Goal: Transaction & Acquisition: Download file/media

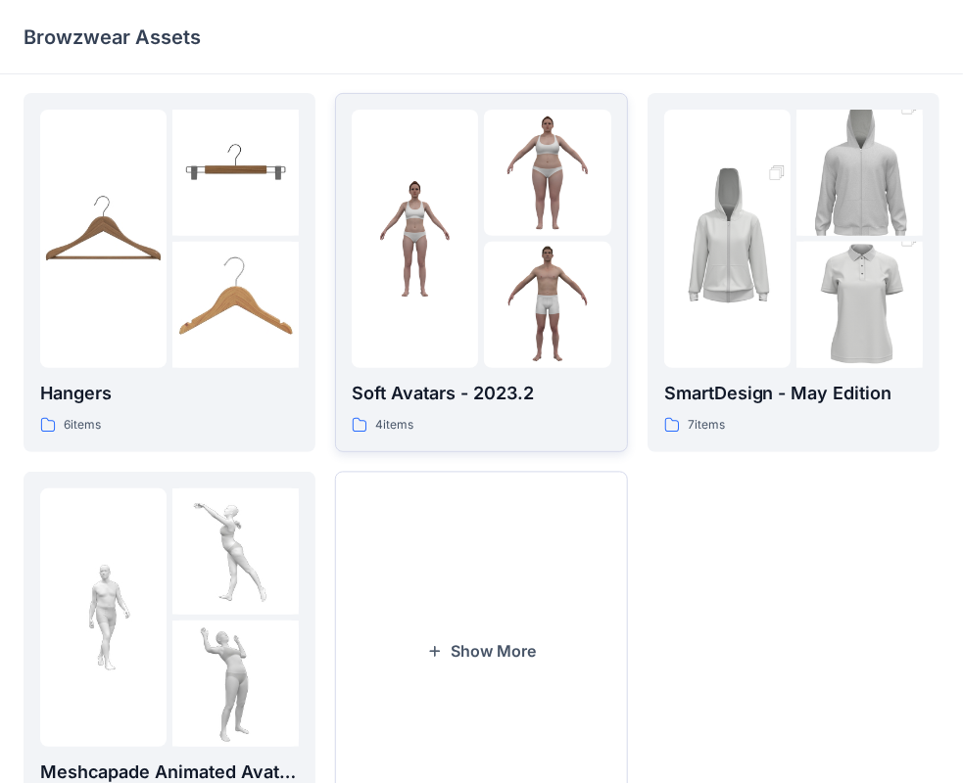
scroll to position [486, 0]
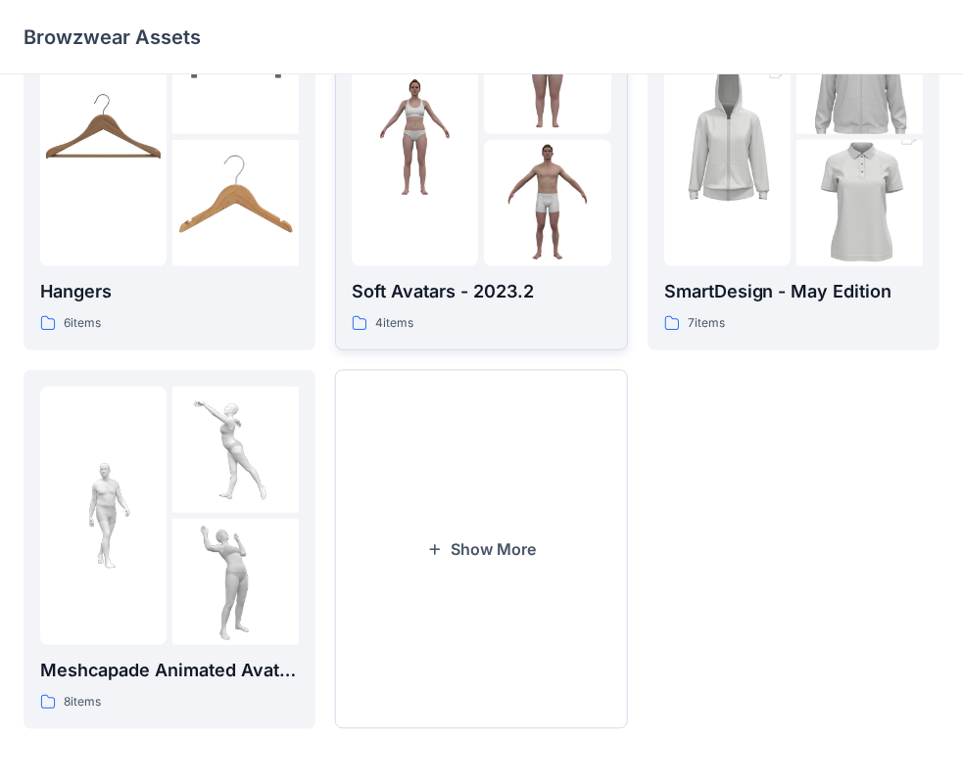
click at [566, 517] on button "Show More" at bounding box center [481, 549] width 292 height 359
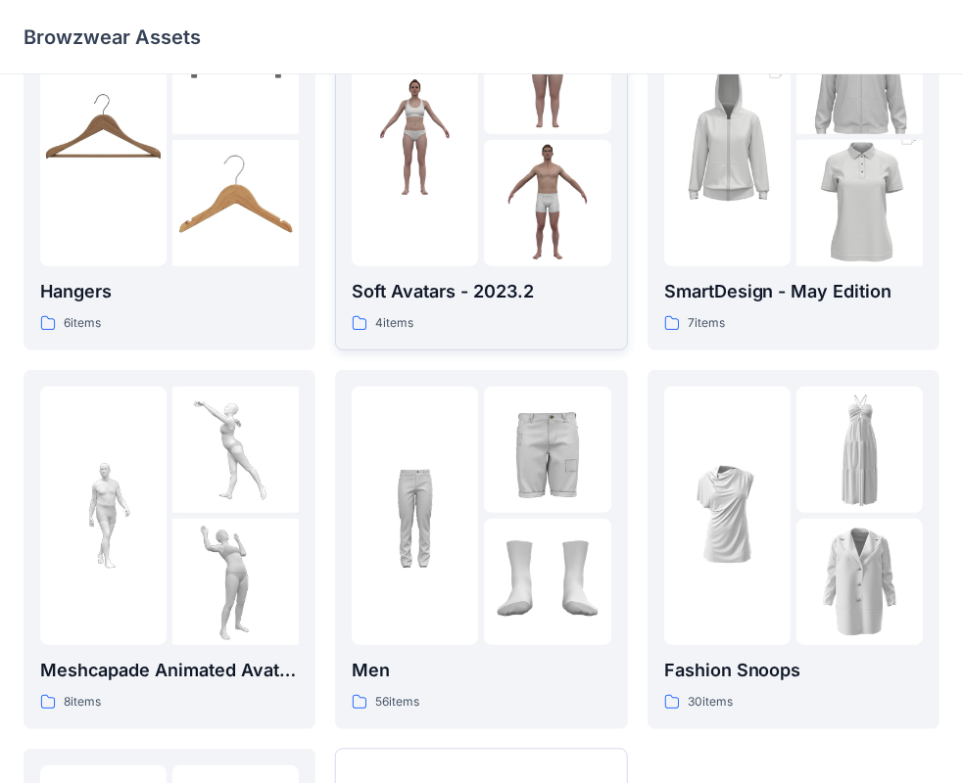
click at [566, 517] on div at bounding box center [547, 516] width 126 height 259
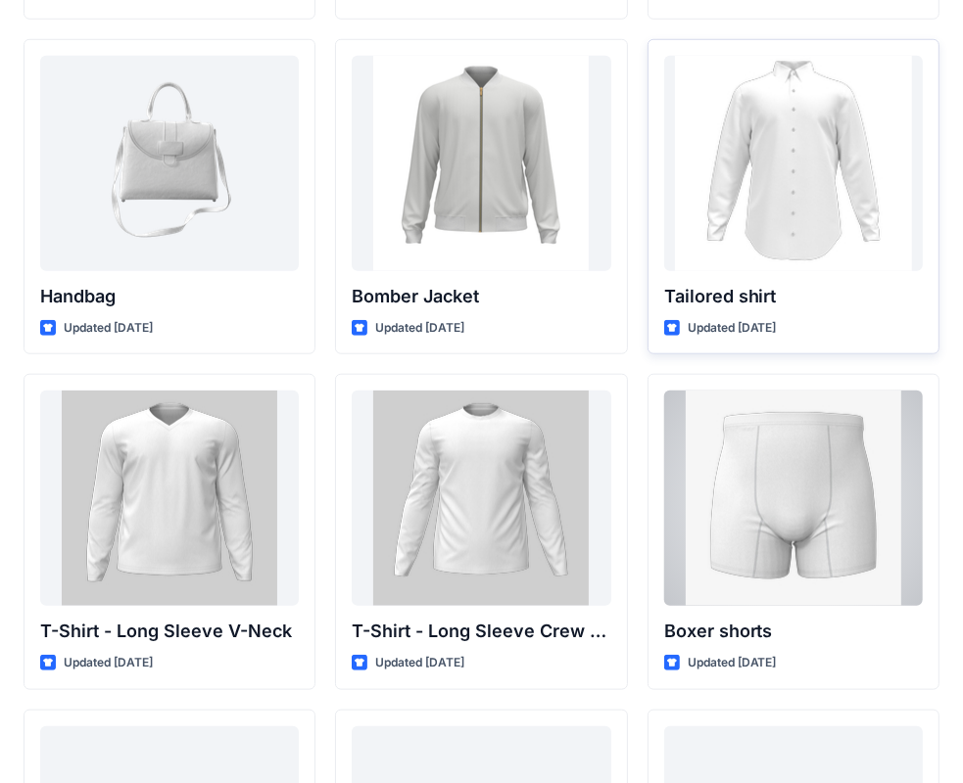
scroll to position [1064, 0]
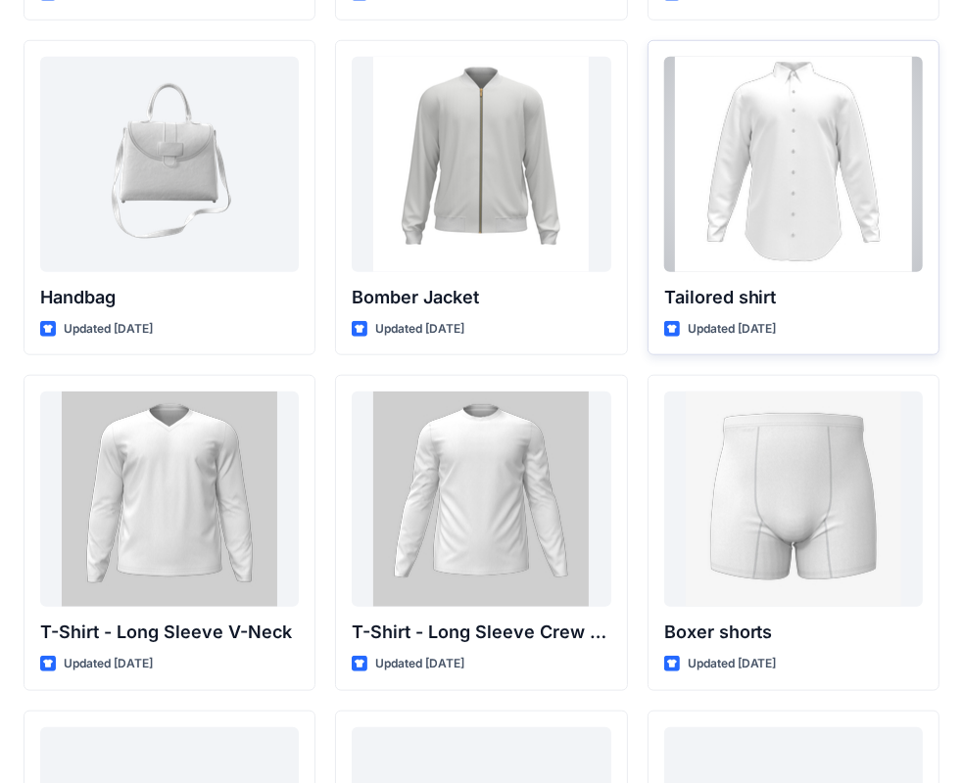
click at [815, 298] on p "Tailored shirt" at bounding box center [793, 297] width 259 height 27
click at [785, 186] on div at bounding box center [793, 164] width 259 height 215
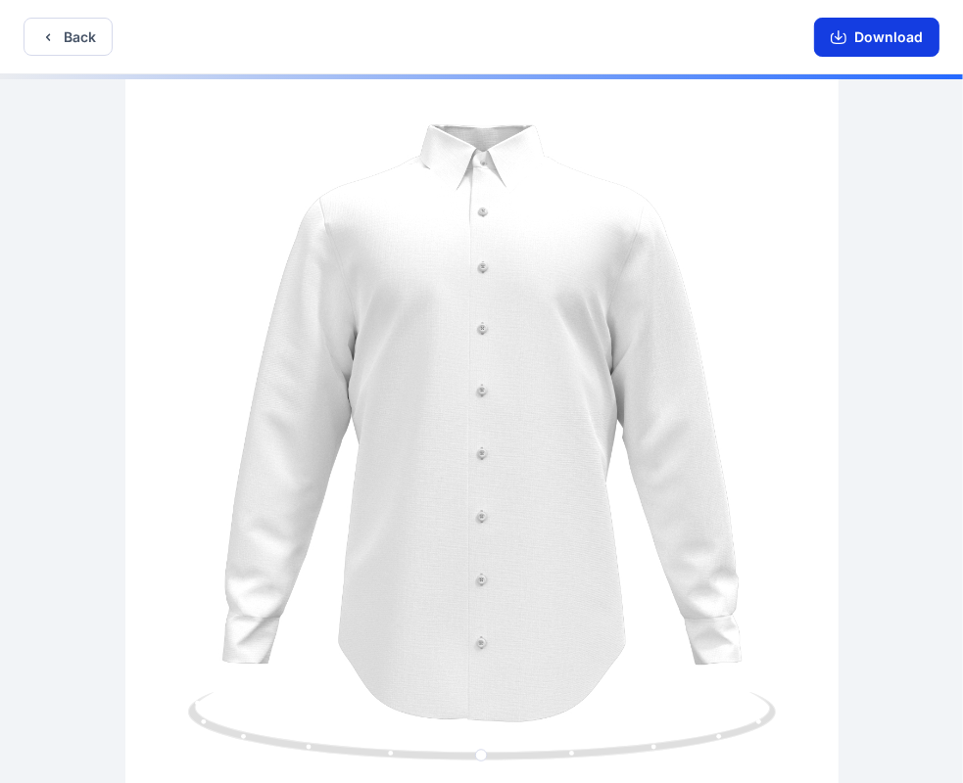
click at [840, 35] on icon "button" at bounding box center [838, 35] width 8 height 10
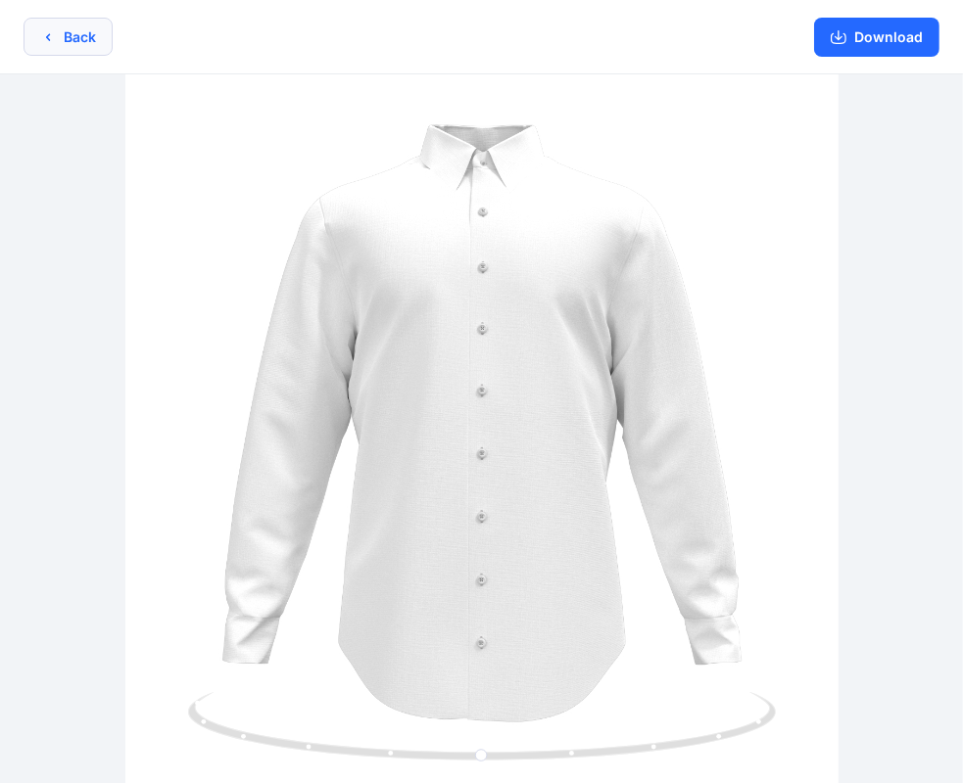
click at [65, 27] on button "Back" at bounding box center [68, 37] width 89 height 38
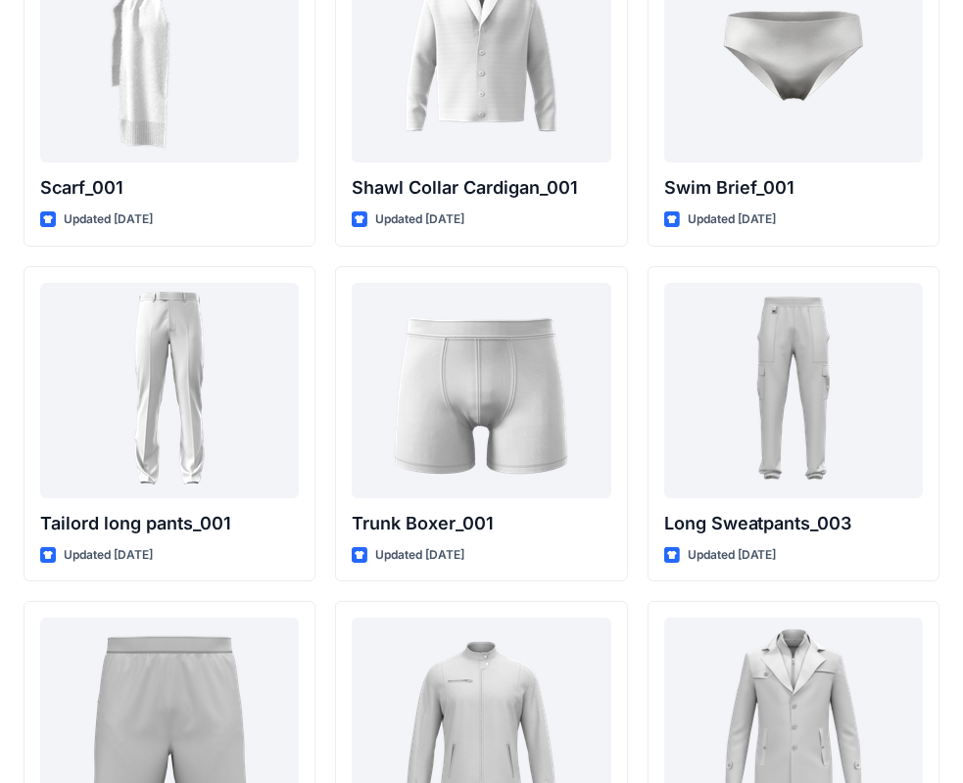
scroll to position [4520, 0]
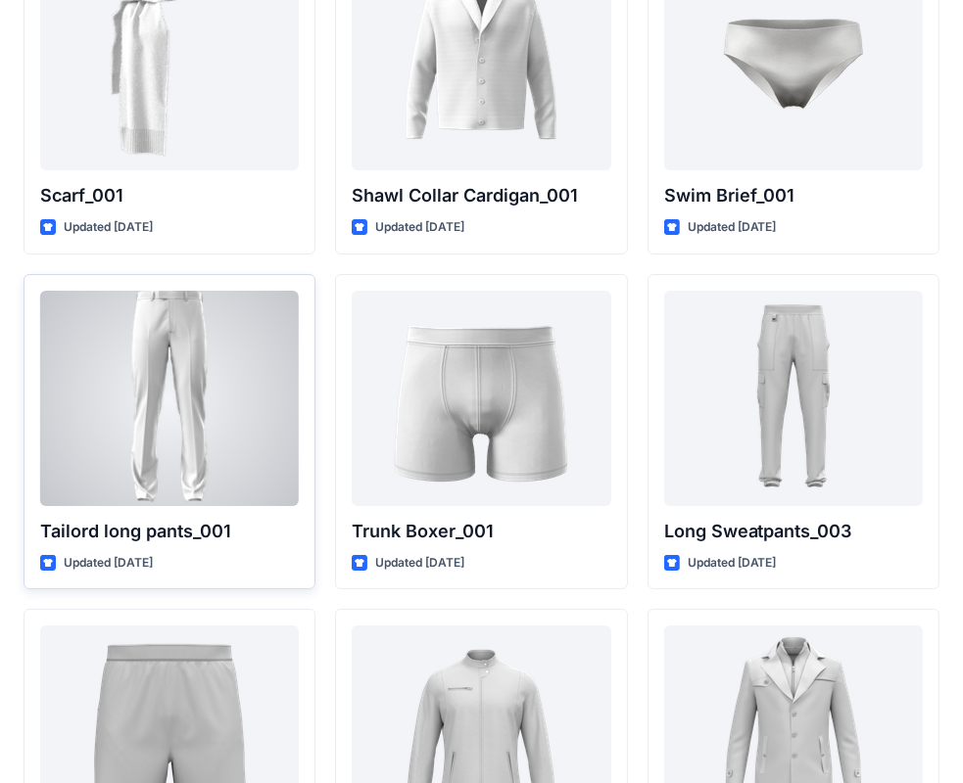
drag, startPoint x: 969, startPoint y: 176, endPoint x: 183, endPoint y: 521, distance: 858.5
click at [183, 521] on p "Tailord long pants_001" at bounding box center [169, 531] width 259 height 27
click at [159, 415] on div at bounding box center [169, 398] width 259 height 215
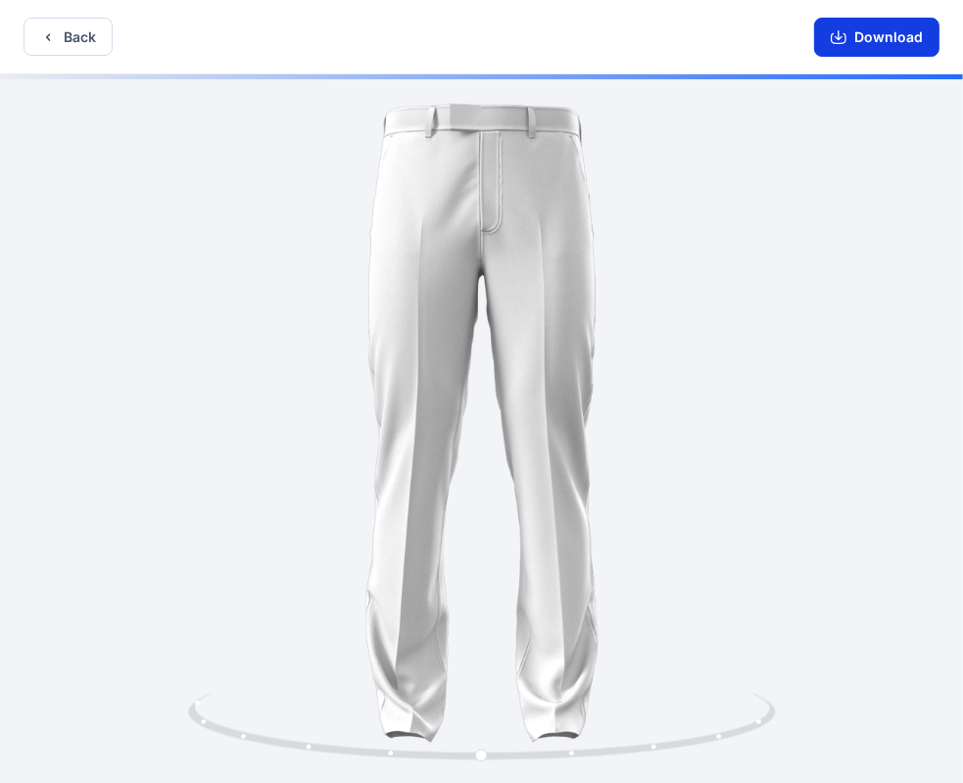
click at [879, 30] on button "Download" at bounding box center [876, 37] width 125 height 39
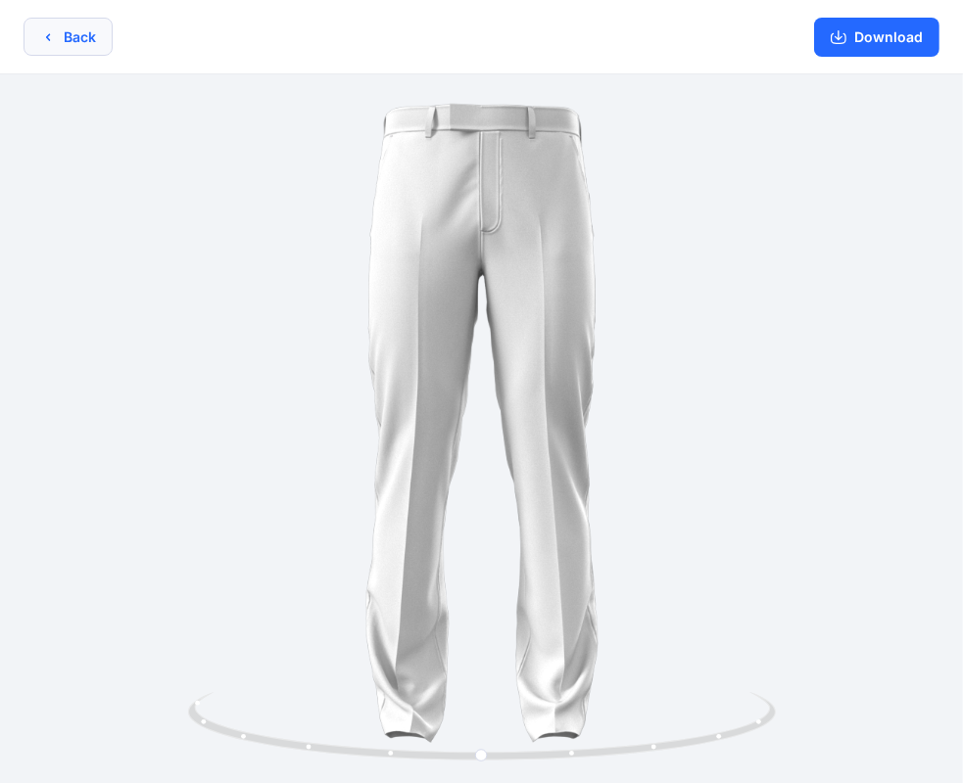
click at [87, 39] on button "Back" at bounding box center [68, 37] width 89 height 38
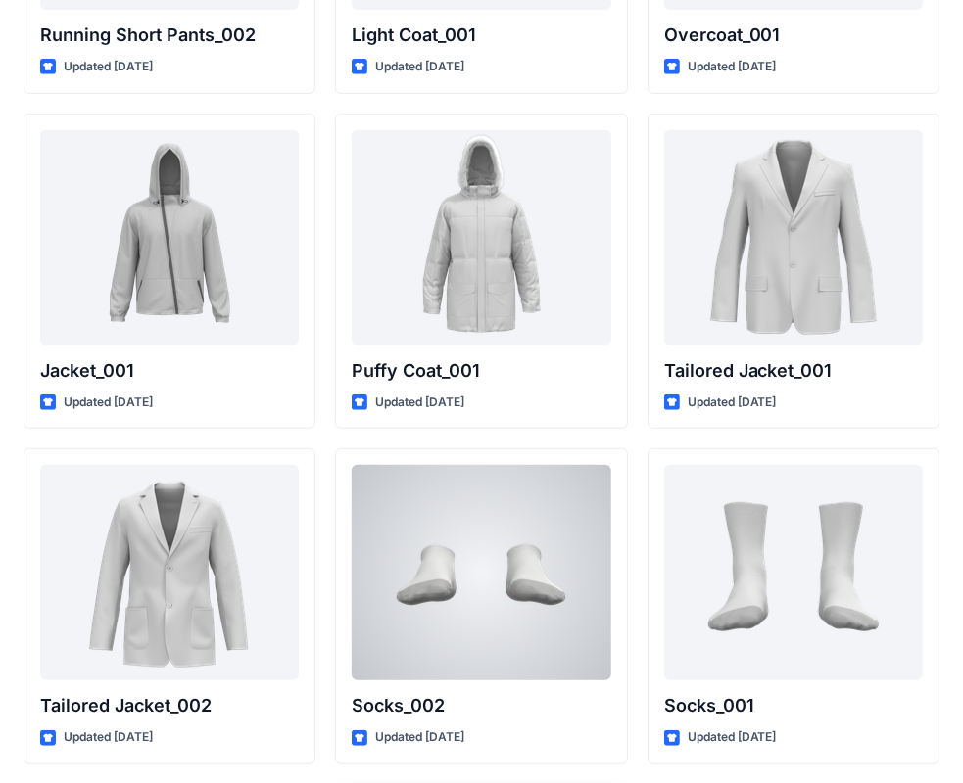
scroll to position [5346, 0]
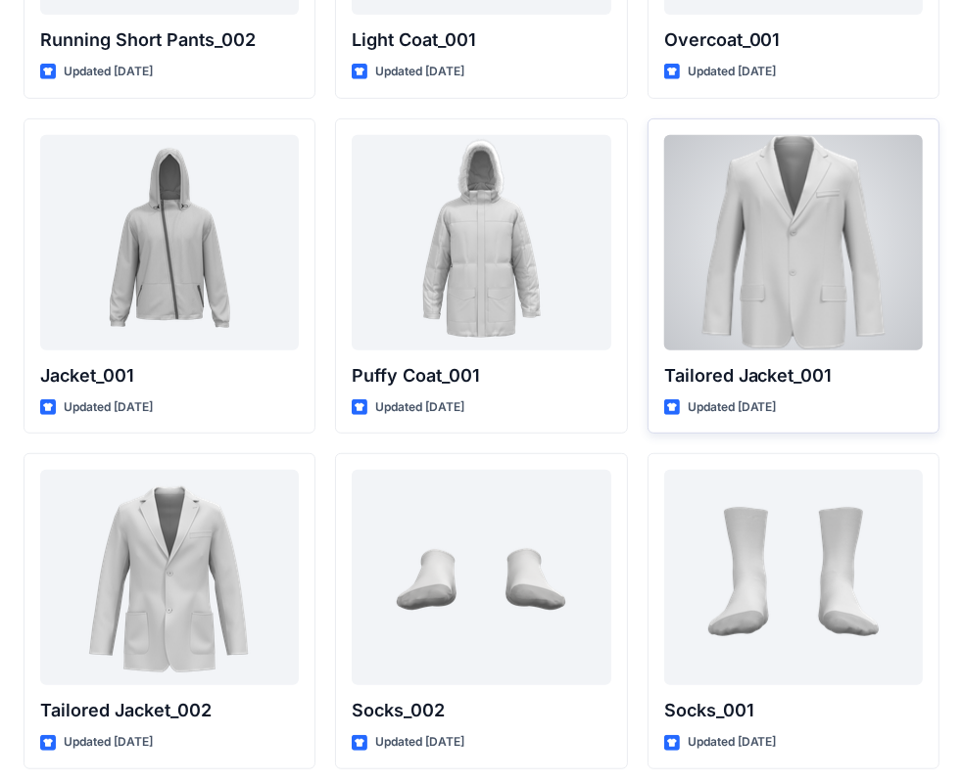
click at [764, 369] on p "Tailored Jacket_001" at bounding box center [793, 375] width 259 height 27
click at [686, 204] on div at bounding box center [793, 242] width 259 height 215
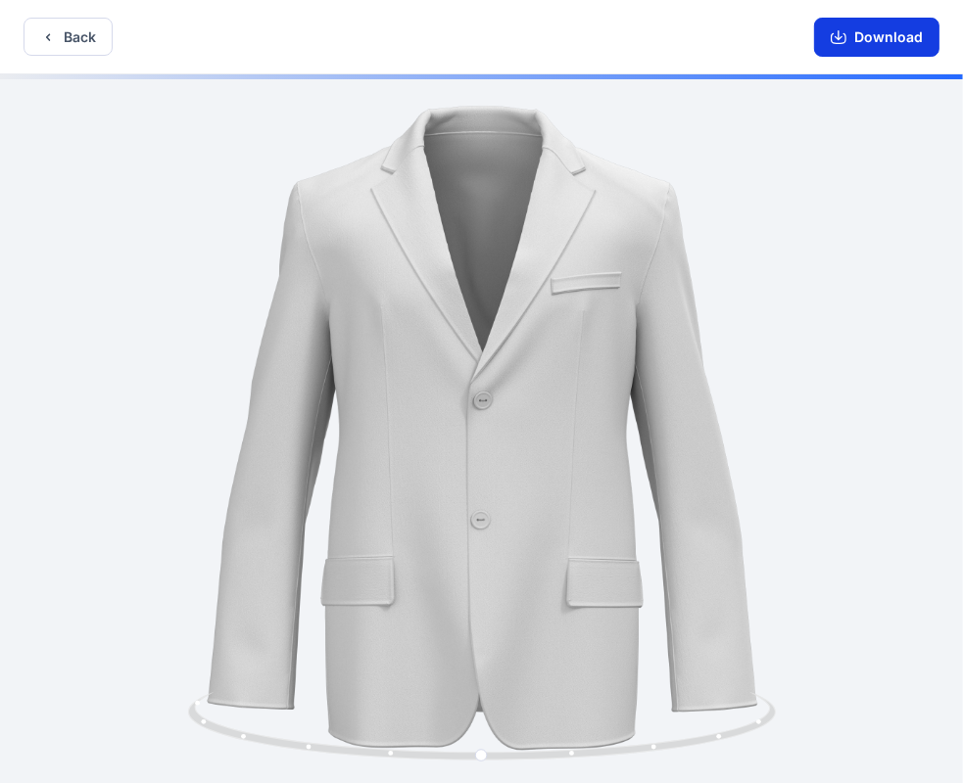
click at [868, 34] on button "Download" at bounding box center [876, 37] width 125 height 39
